Goal: Navigation & Orientation: Find specific page/section

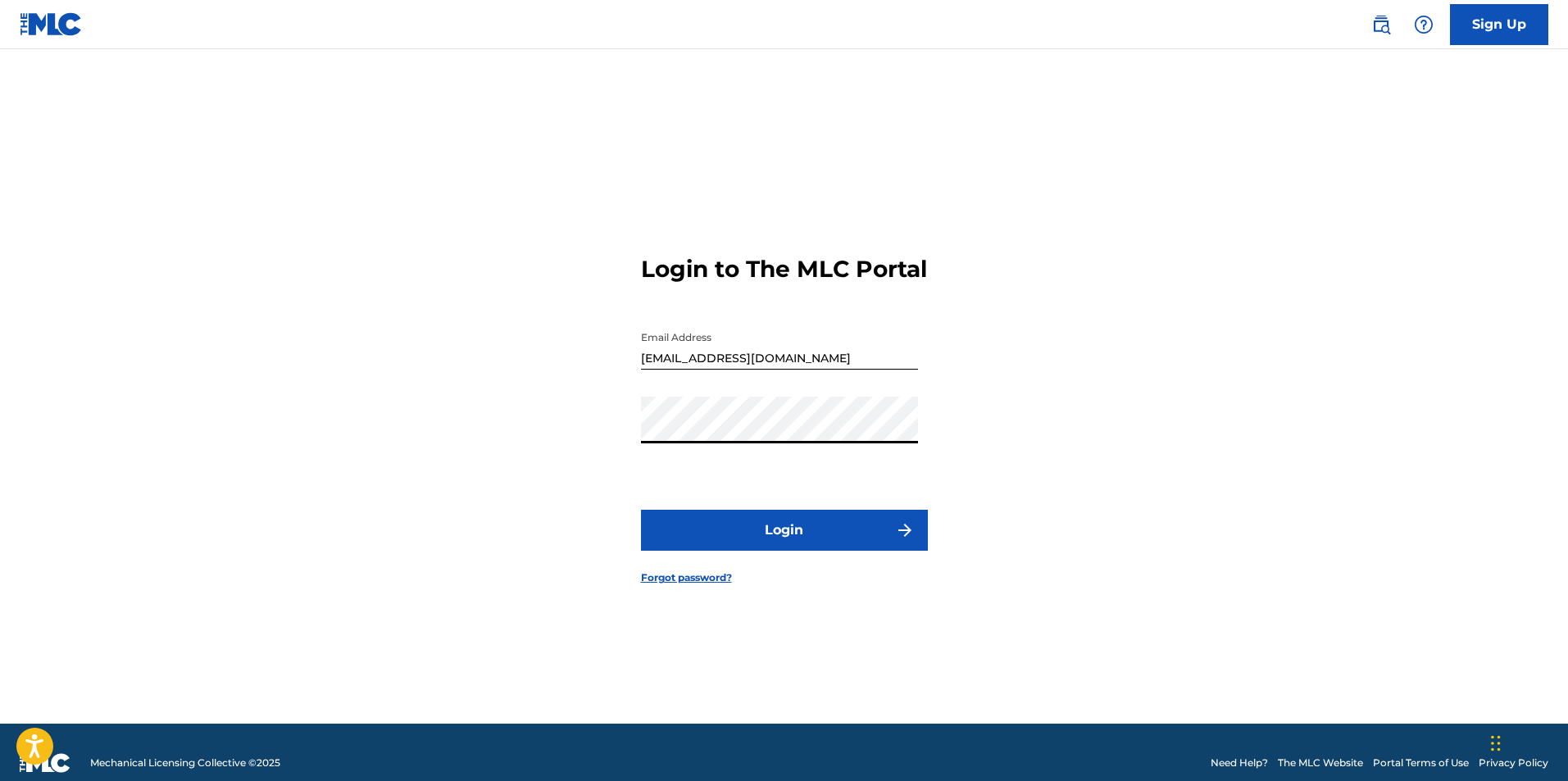
click at [785, 533] on button "Login" at bounding box center [784, 531] width 287 height 41
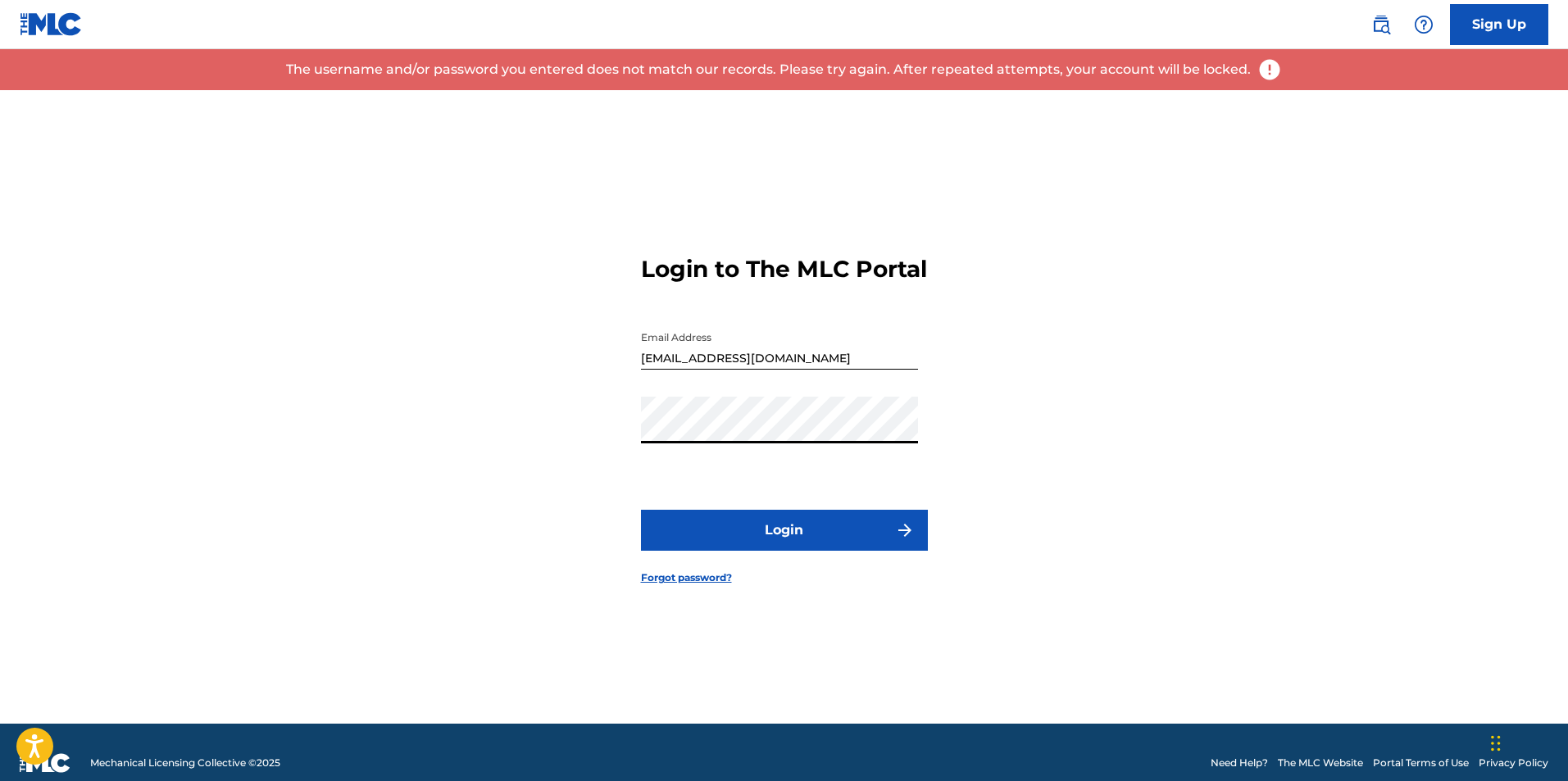
click at [572, 437] on div "Login to The MLC Portal Email Address [EMAIL_ADDRESS][DOMAIN_NAME] Password Log…" at bounding box center [784, 406] width 1148 height 634
click at [641, 510] on button "Login" at bounding box center [784, 531] width 287 height 41
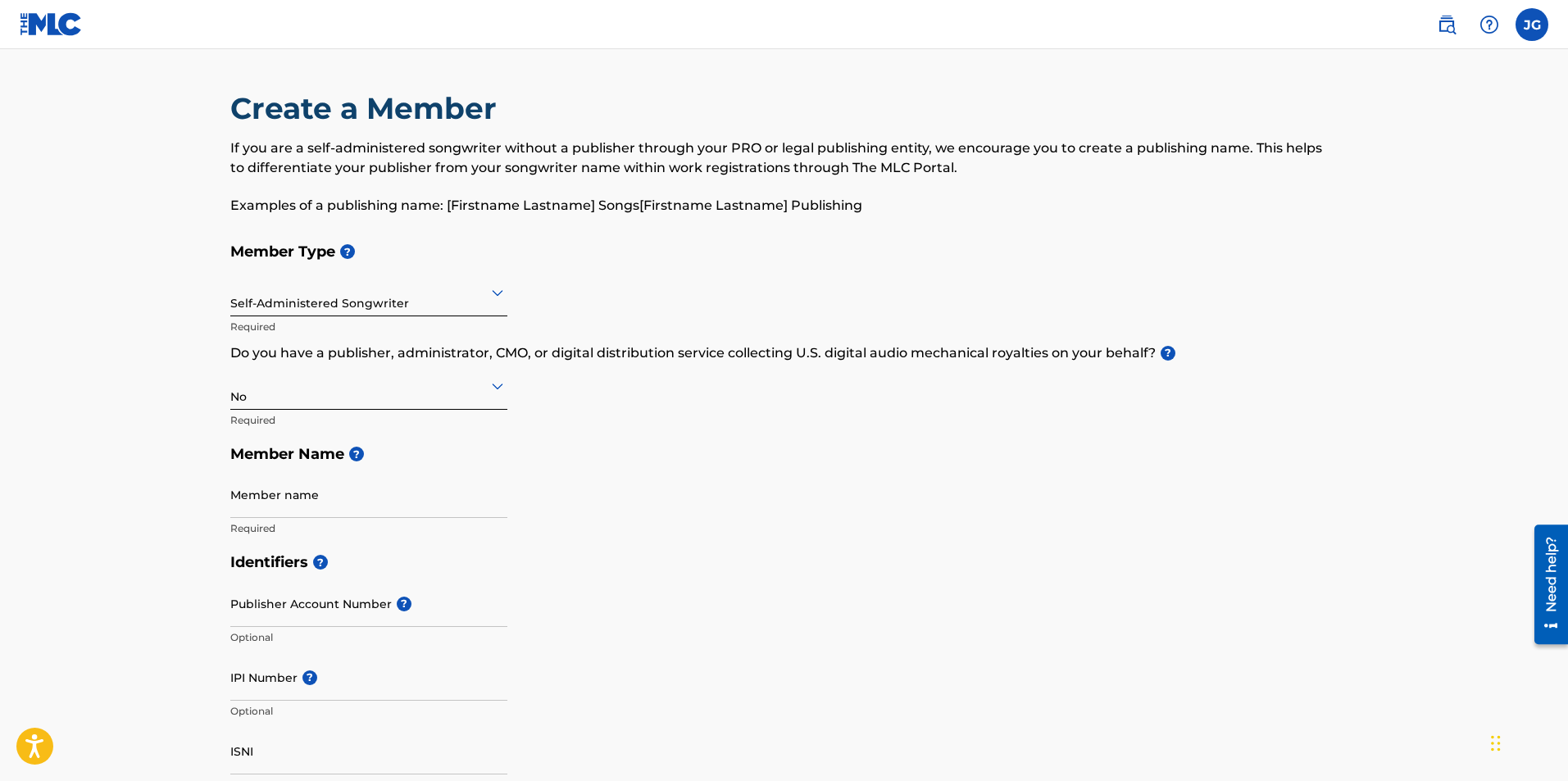
click at [41, 18] on img at bounding box center [51, 24] width 63 height 24
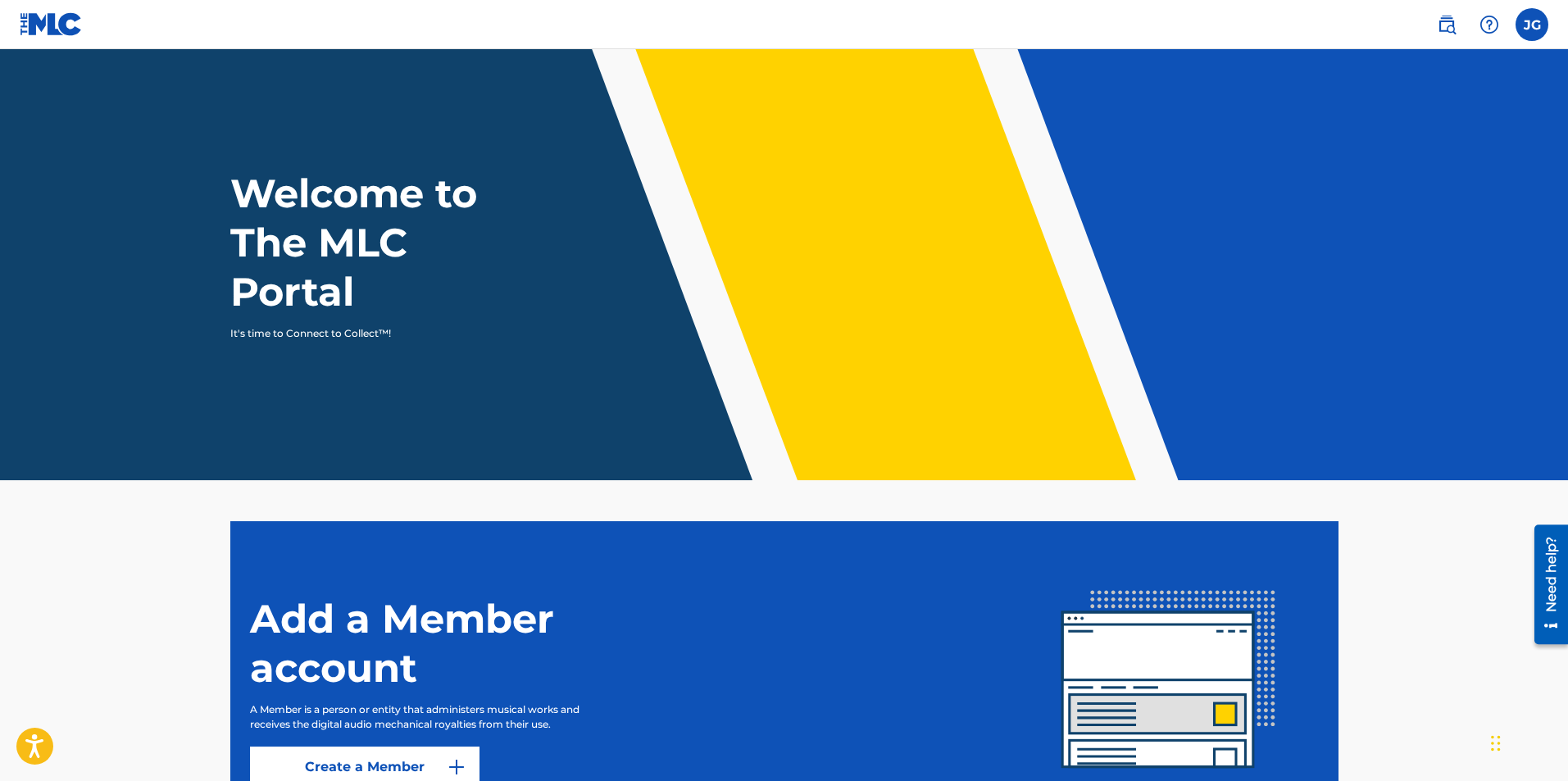
click at [1497, 26] on img at bounding box center [1489, 24] width 19 height 19
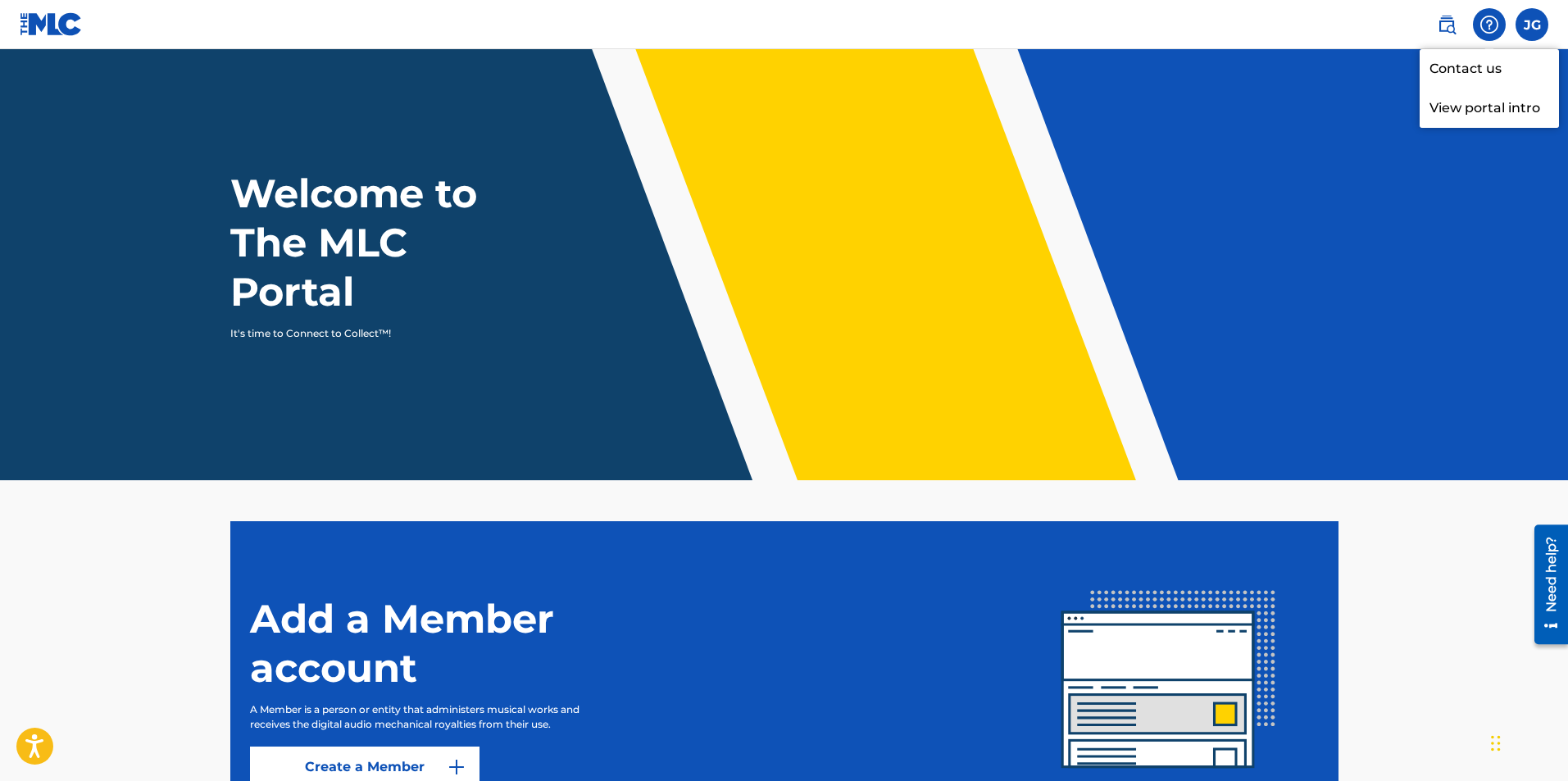
click at [1484, 109] on p "View portal intro" at bounding box center [1489, 108] width 139 height 39
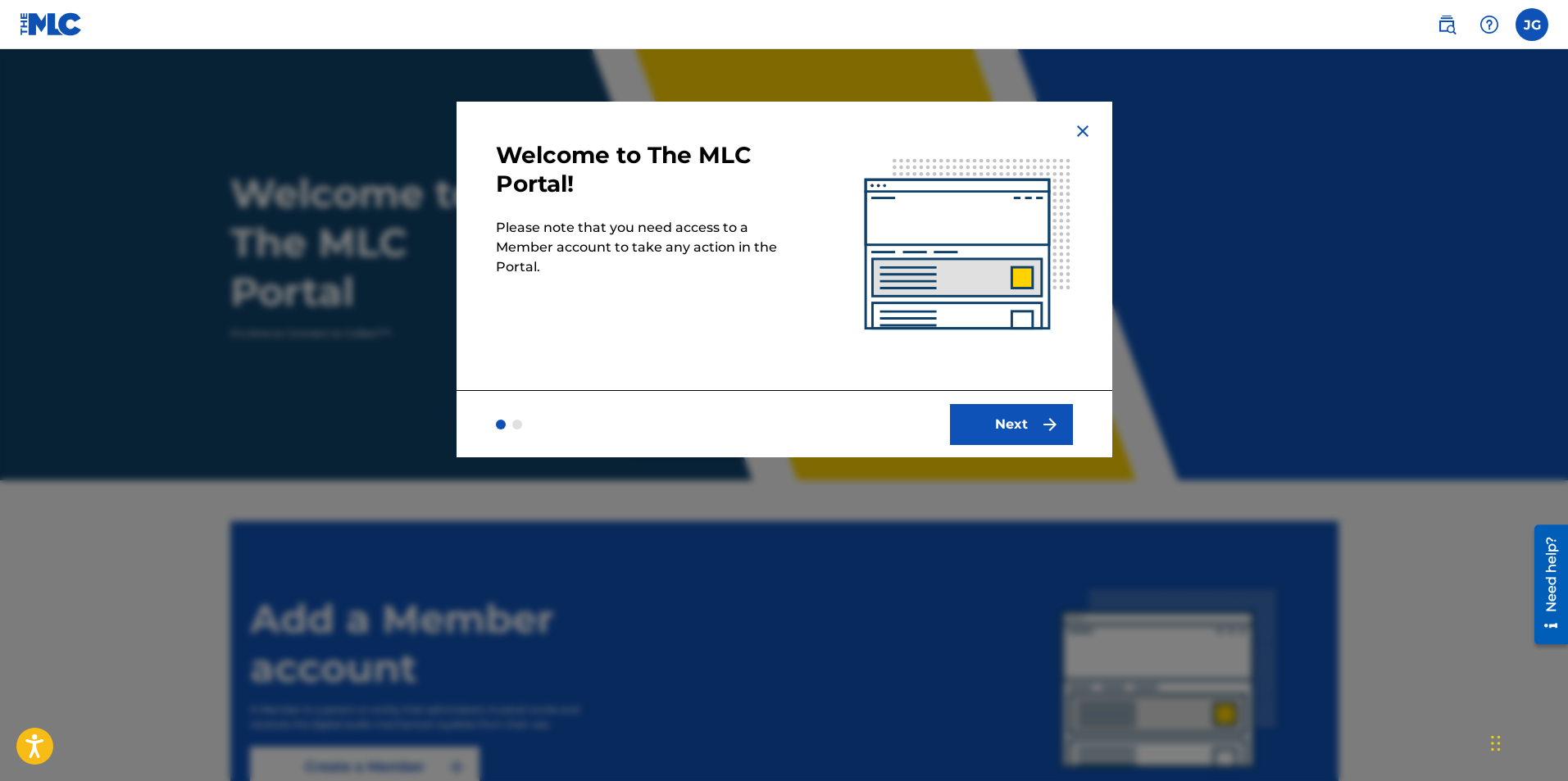
click at [1077, 123] on img at bounding box center [1083, 131] width 19 height 19
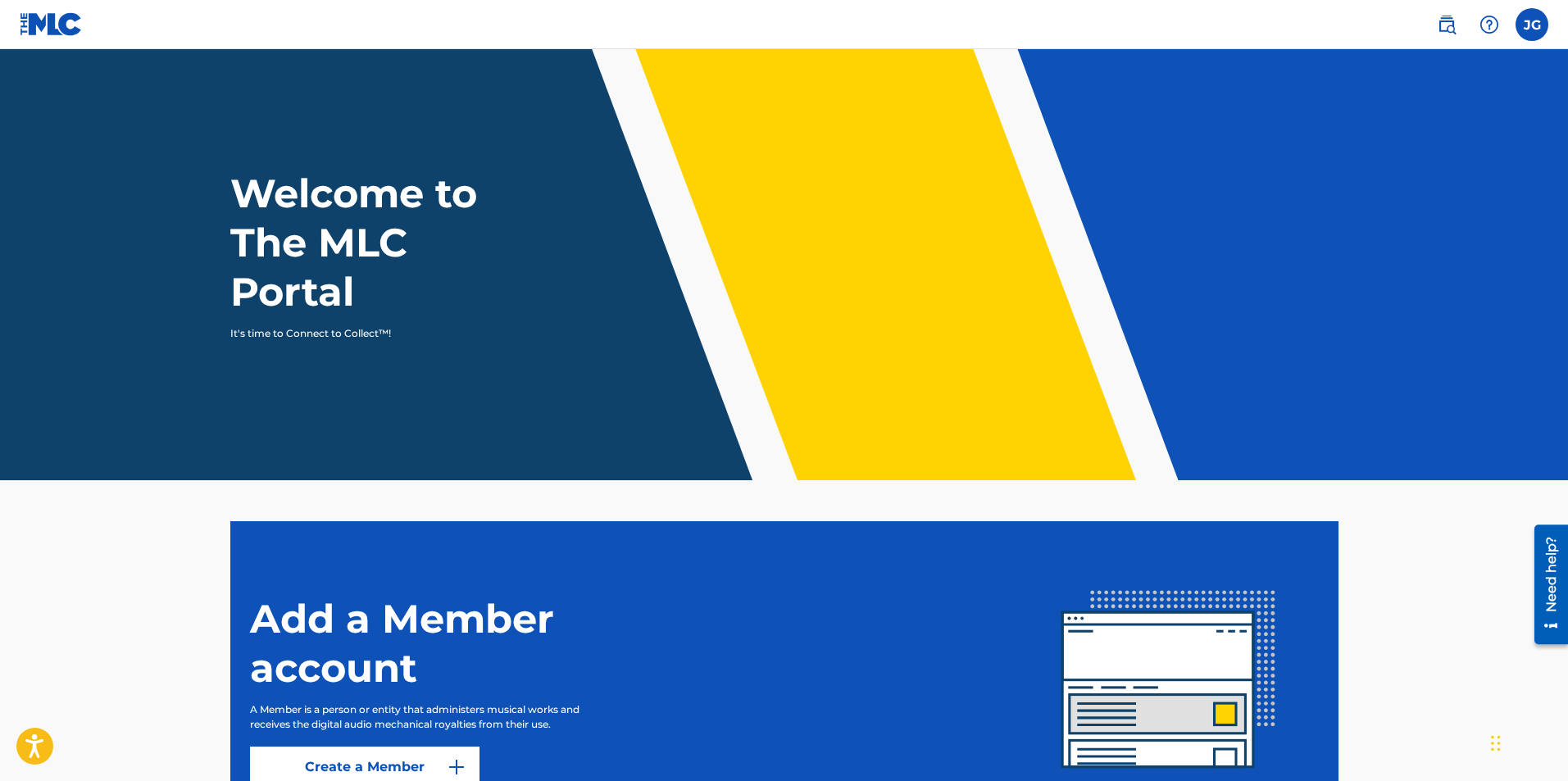
click at [1550, 30] on nav "JG JG Jesse Garwood garwoodjesse@gmail.com Notification Preferences Profile Log…" at bounding box center [784, 24] width 1568 height 49
click at [1543, 32] on label at bounding box center [1532, 24] width 32 height 32
click at [1532, 25] on input "JG Jesse Garwood garwoodjesse@gmail.com Notification Preferences Profile Log out" at bounding box center [1532, 25] width 0 height 0
click at [1445, 29] on img at bounding box center [1446, 24] width 19 height 19
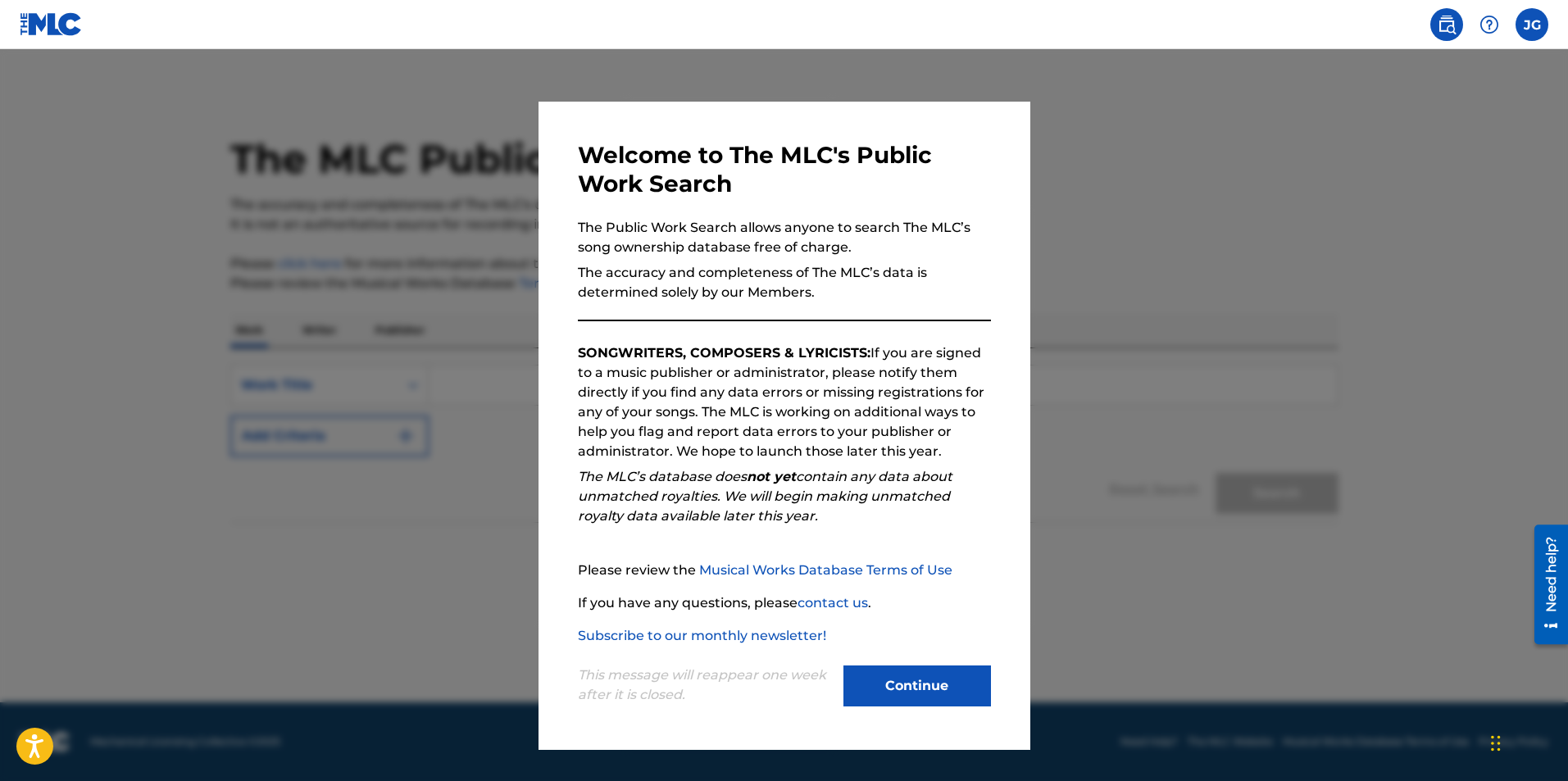
click at [875, 690] on button "Continue" at bounding box center [917, 685] width 148 height 41
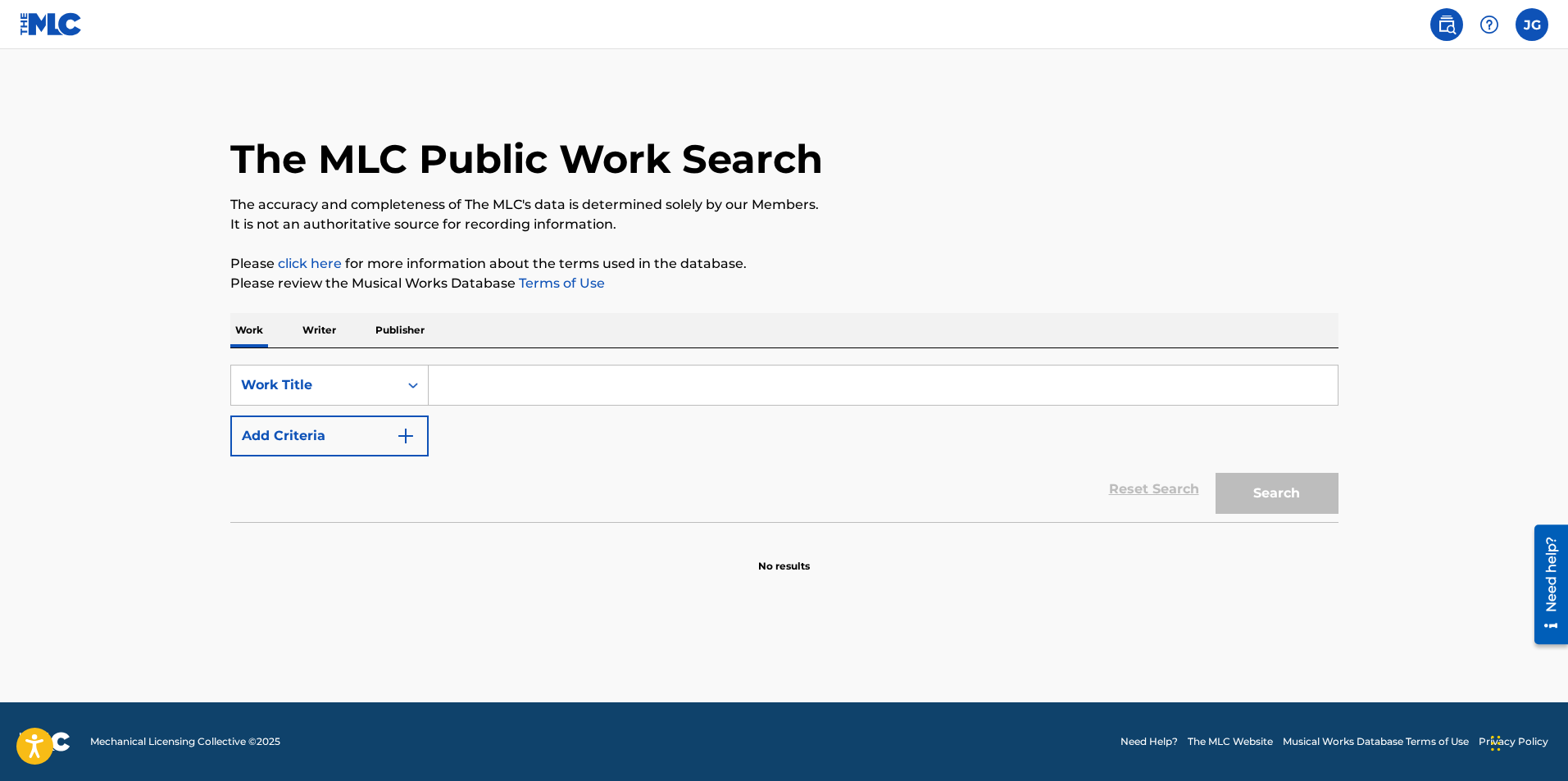
click at [36, 32] on img at bounding box center [51, 24] width 63 height 24
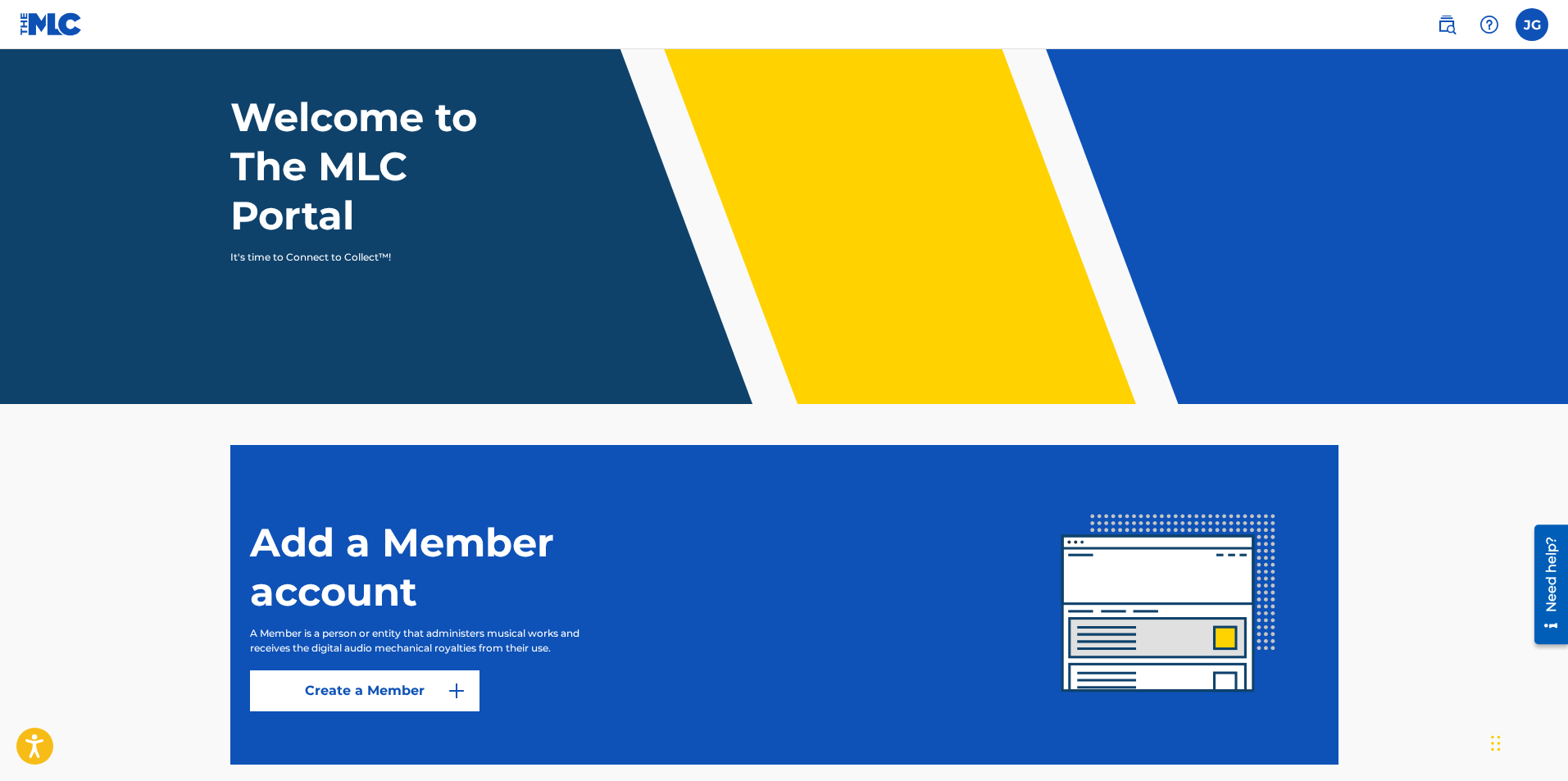
scroll to position [159, 0]
